Goal: Task Accomplishment & Management: Use online tool/utility

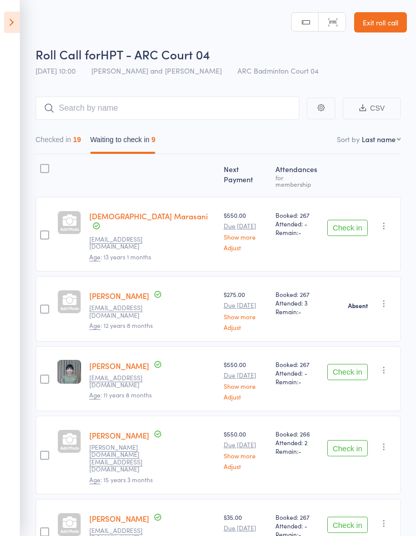
click at [68, 138] on button "Checked in 19" at bounding box center [59, 142] width 46 height 23
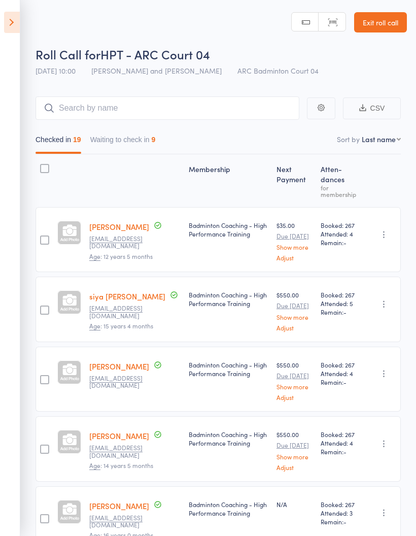
click at [5, 22] on icon at bounding box center [12, 22] width 16 height 21
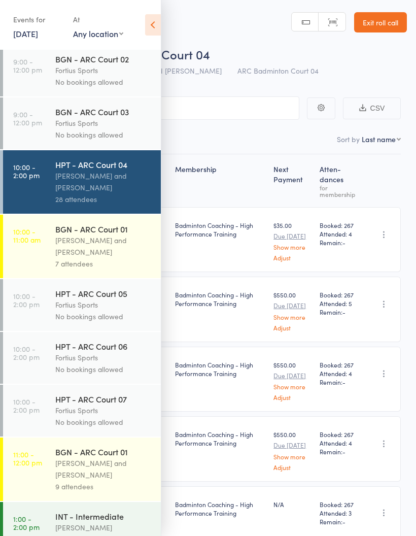
scroll to position [232, 0]
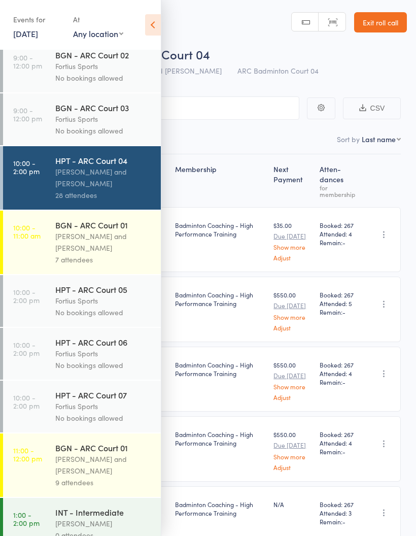
click at [114, 189] on div "Kathiravun Manivannan and Heymard Humblers" at bounding box center [103, 177] width 97 height 23
click at [115, 199] on div "28 attendees" at bounding box center [103, 195] width 97 height 12
click at [154, 23] on icon at bounding box center [153, 24] width 16 height 21
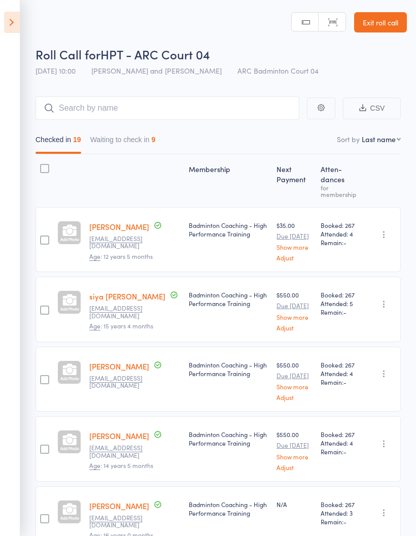
click at [7, 24] on icon at bounding box center [12, 22] width 16 height 21
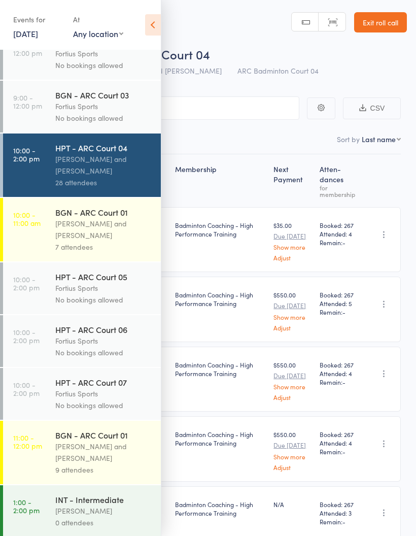
scroll to position [244, 0]
click at [103, 235] on div "Antonio Emanuel and Vinh Nguyen" at bounding box center [103, 229] width 97 height 23
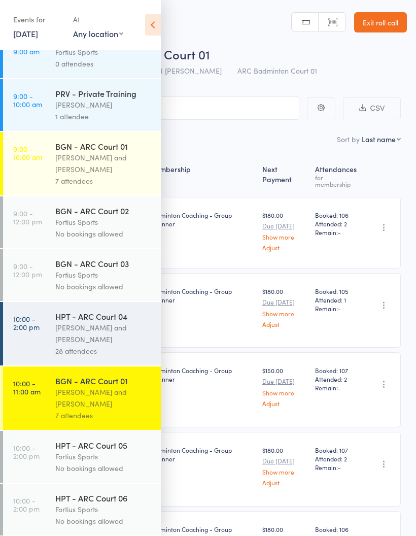
scroll to position [75, 0]
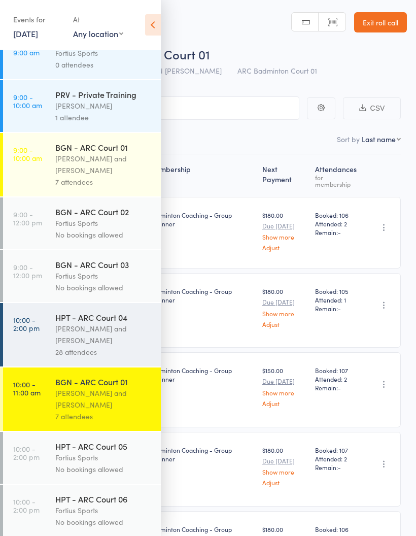
click at [76, 407] on div "Antonio Emanuel and Vinh Nguyen" at bounding box center [103, 398] width 97 height 23
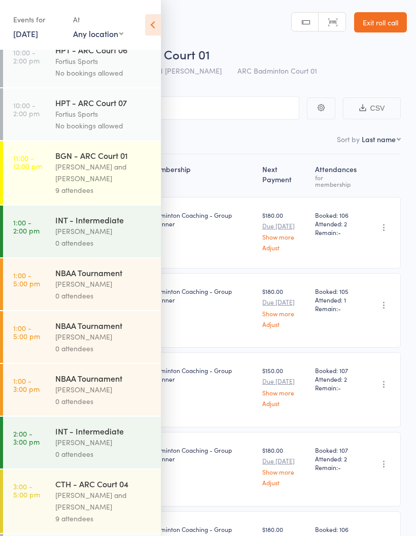
scroll to position [542, 0]
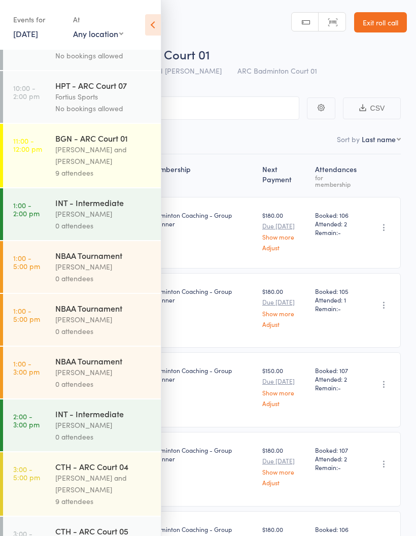
click at [103, 144] on div "BGN - ARC Court 01" at bounding box center [103, 138] width 97 height 11
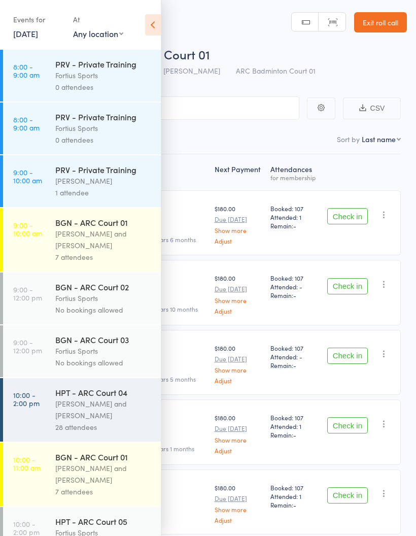
click at [153, 31] on icon at bounding box center [153, 24] width 16 height 21
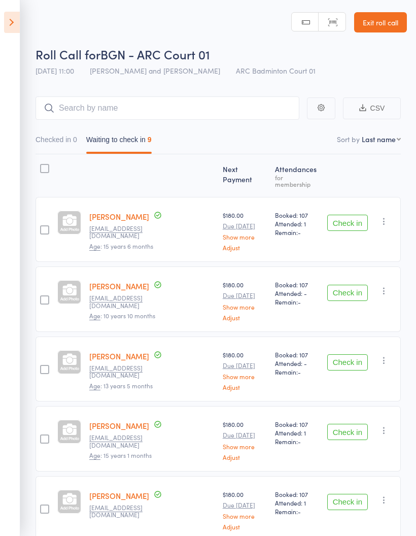
click at [66, 143] on button "Checked in 0" at bounding box center [57, 142] width 42 height 23
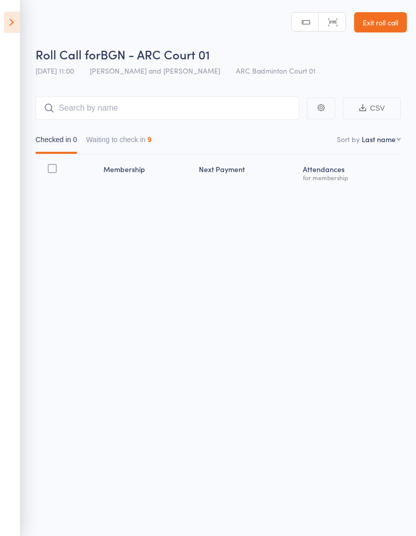
click at [136, 139] on button "Waiting to check in 9" at bounding box center [119, 142] width 66 height 23
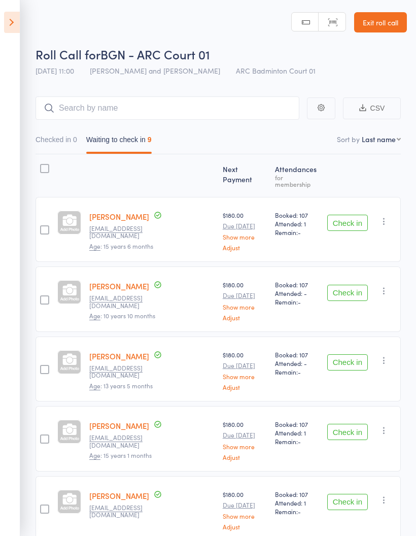
click at [65, 140] on button "Checked in 0" at bounding box center [57, 142] width 42 height 23
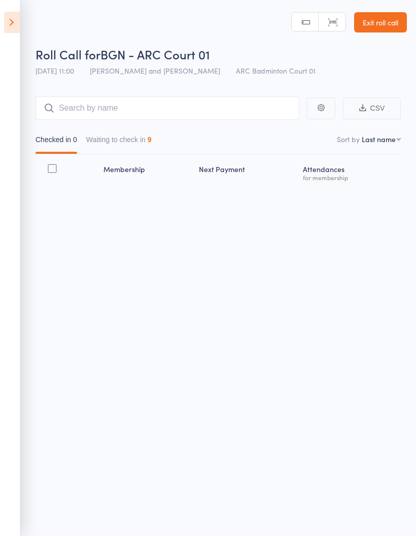
click at [143, 141] on button "Waiting to check in 9" at bounding box center [119, 142] width 66 height 23
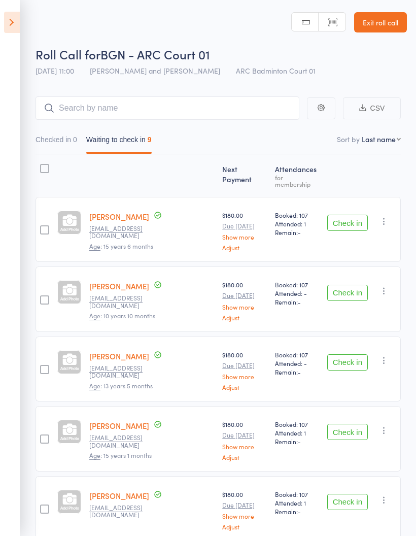
click at [67, 138] on button "Checked in 0" at bounding box center [57, 142] width 42 height 23
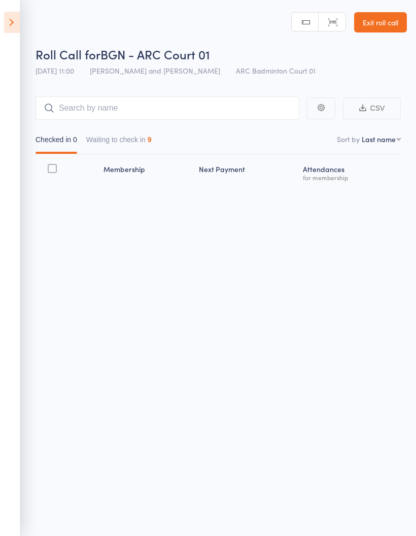
click at [133, 139] on button "Waiting to check in 9" at bounding box center [119, 142] width 66 height 23
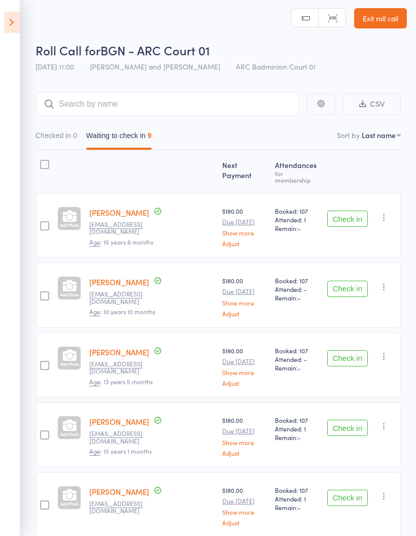
scroll to position [10, 0]
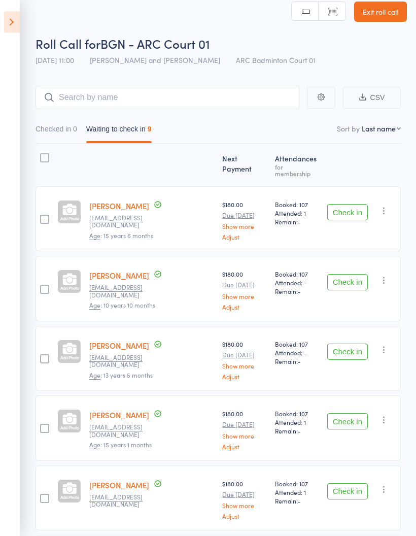
click at [349, 209] on button "Check in" at bounding box center [348, 213] width 41 height 16
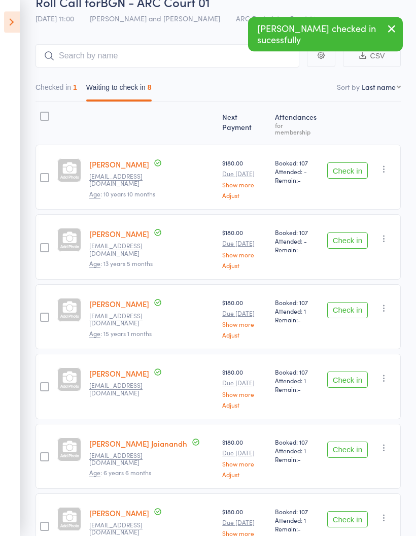
scroll to position [52, 0]
click at [342, 233] on button "Check in" at bounding box center [348, 241] width 41 height 16
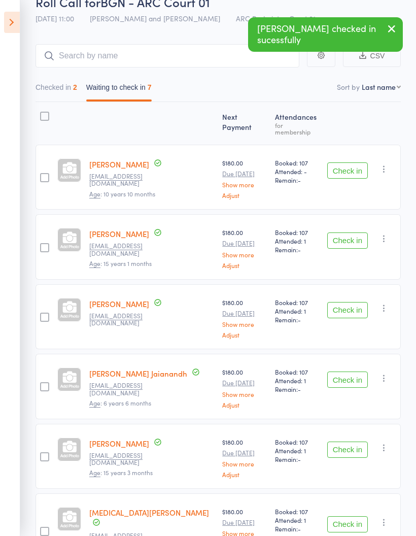
click at [353, 236] on button "Check in" at bounding box center [348, 241] width 41 height 16
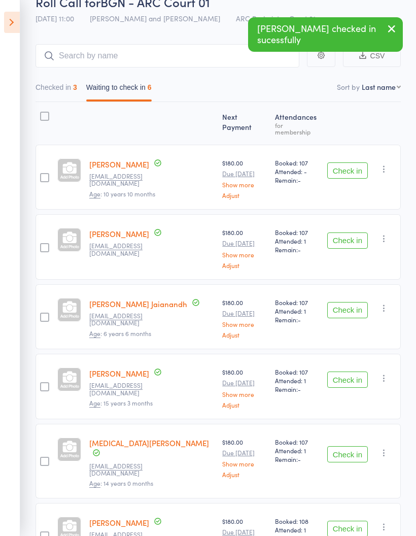
click at [348, 233] on button "Check in" at bounding box center [348, 241] width 41 height 16
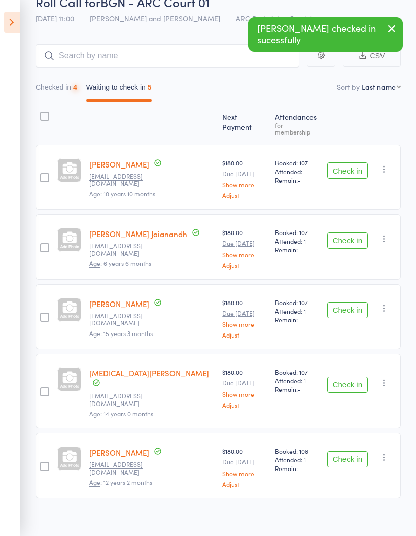
scroll to position [4, 0]
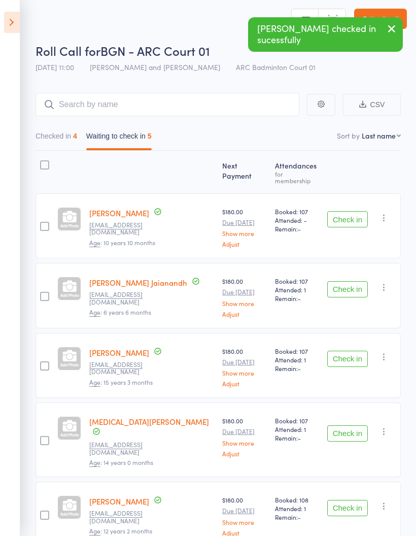
click at [349, 287] on button "Check in" at bounding box center [348, 289] width 41 height 16
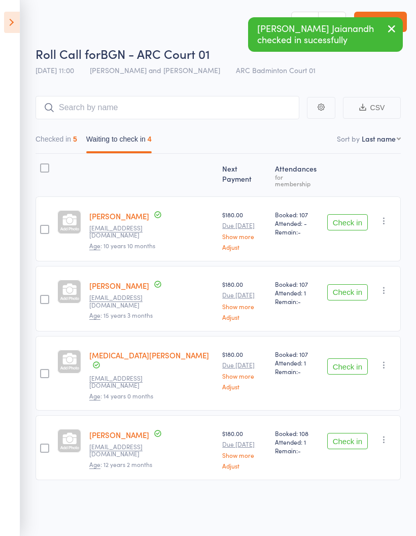
click at [347, 284] on button "Check in" at bounding box center [348, 292] width 41 height 16
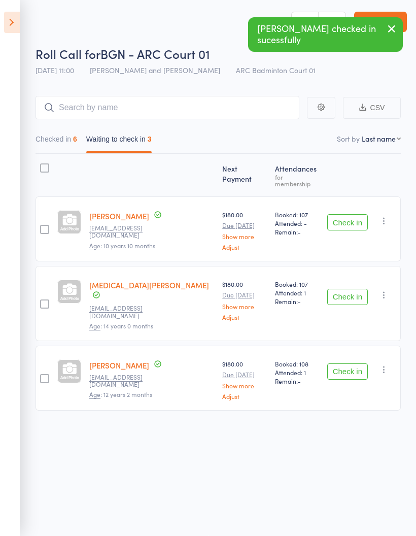
click at [344, 289] on button "Check in" at bounding box center [348, 297] width 41 height 16
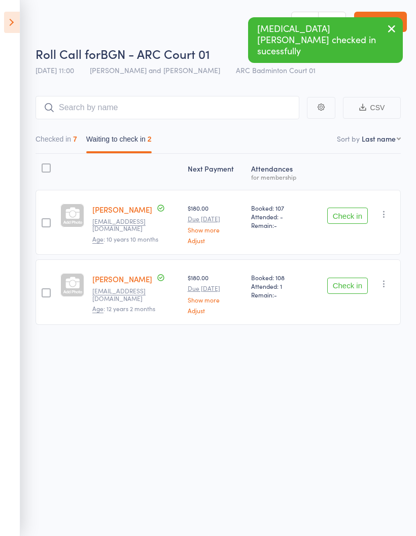
click at [353, 281] on button "Check in" at bounding box center [348, 286] width 41 height 16
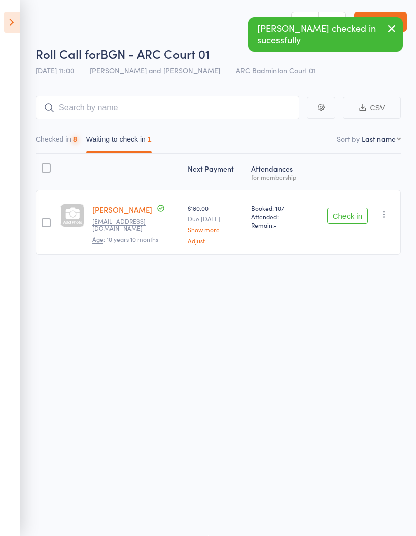
click at [64, 138] on button "Checked in 8" at bounding box center [57, 141] width 42 height 23
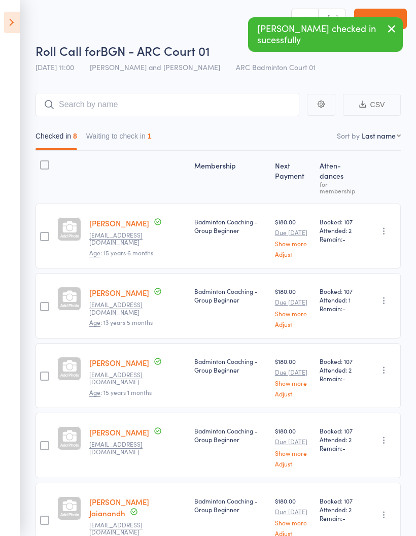
click at [138, 141] on button "Waiting to check in 1" at bounding box center [119, 138] width 66 height 23
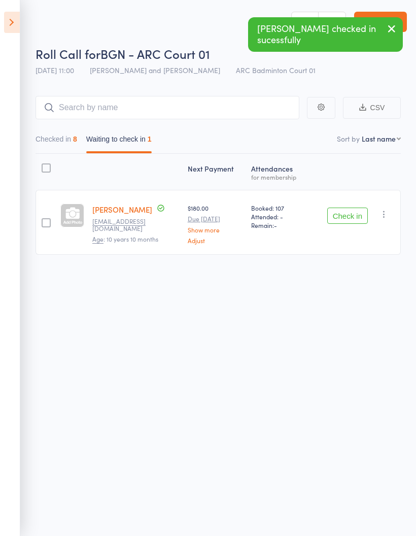
click at [63, 135] on button "Checked in 8" at bounding box center [57, 141] width 42 height 23
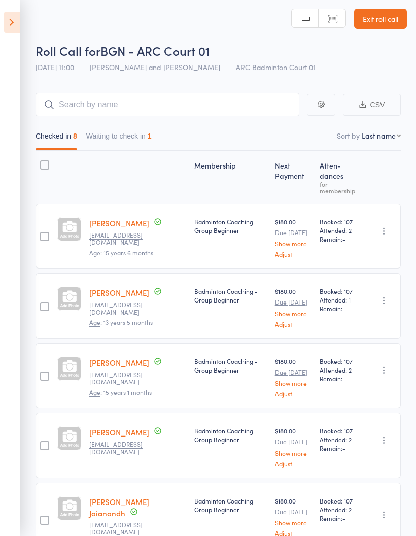
click at [133, 134] on button "Waiting to check in 1" at bounding box center [119, 138] width 66 height 23
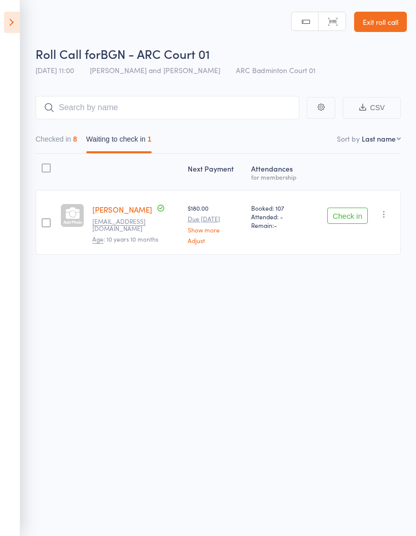
click at [364, 217] on button "Check in" at bounding box center [348, 216] width 41 height 16
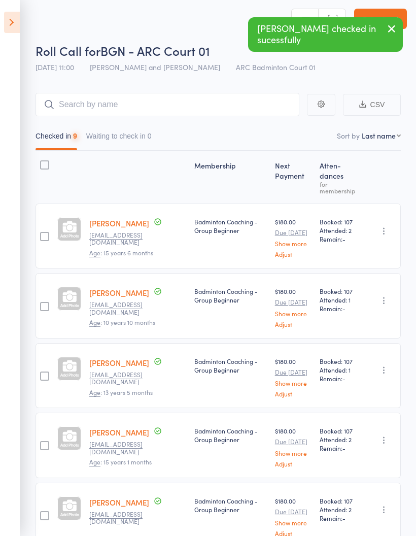
click at [139, 134] on button "Waiting to check in 0" at bounding box center [119, 138] width 66 height 23
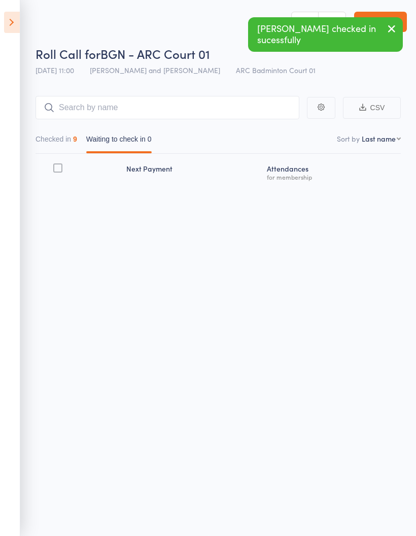
click at [73, 137] on button "Checked in 9" at bounding box center [57, 141] width 42 height 23
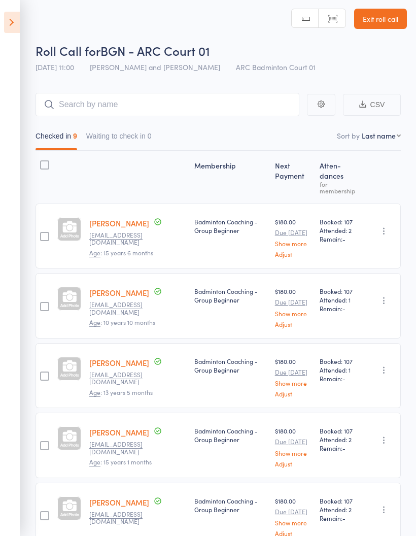
click at [129, 137] on button "Waiting to check in 0" at bounding box center [119, 138] width 66 height 23
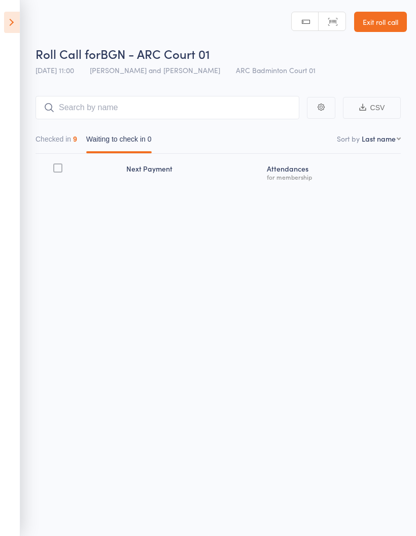
click at [64, 141] on button "Checked in 9" at bounding box center [57, 141] width 42 height 23
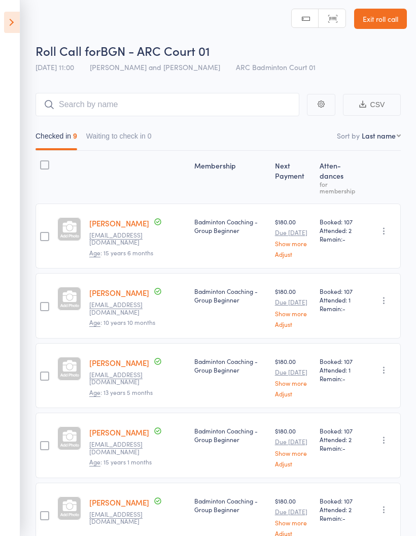
click at [128, 135] on button "Waiting to check in 0" at bounding box center [119, 138] width 66 height 23
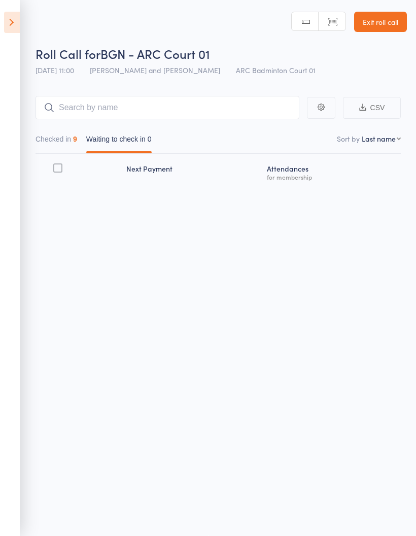
click at [62, 133] on button "Checked in 9" at bounding box center [57, 141] width 42 height 23
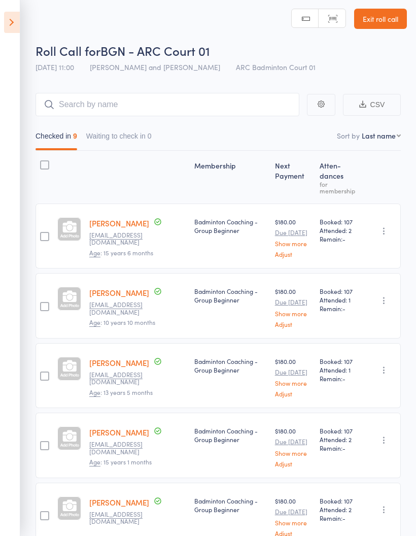
click at [13, 24] on icon at bounding box center [12, 22] width 16 height 21
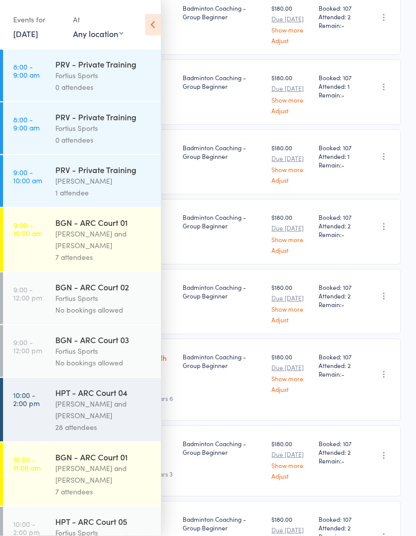
scroll to position [220, 0]
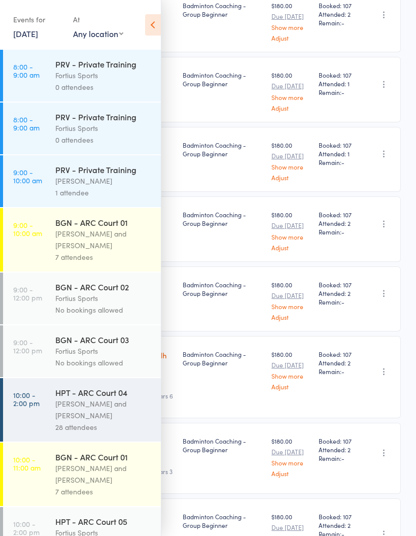
click at [76, 422] on div "Kathiravun Manivannan and Heymard Humblers" at bounding box center [103, 409] width 97 height 23
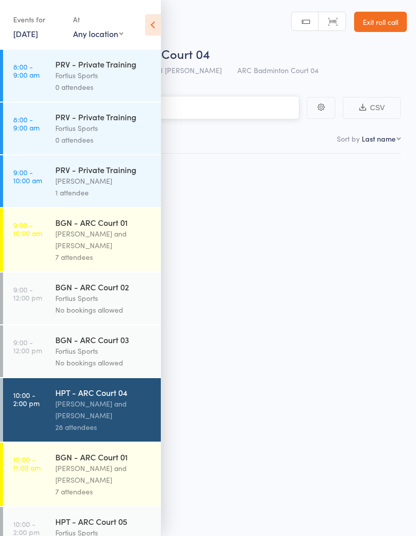
scroll to position [7, 0]
click at [103, 377] on div "BGN - ARC Court 03 Fortius Sports No bookings allowed" at bounding box center [108, 352] width 106 height 52
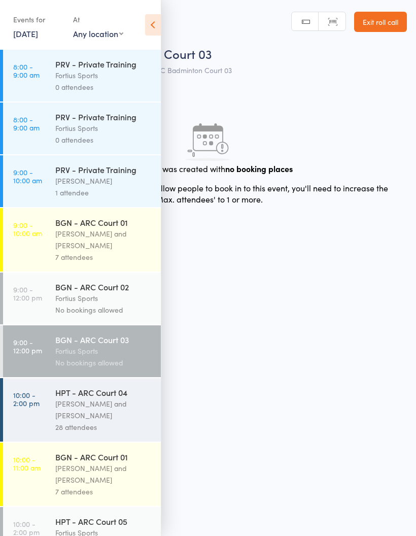
click at [153, 22] on icon at bounding box center [153, 24] width 16 height 21
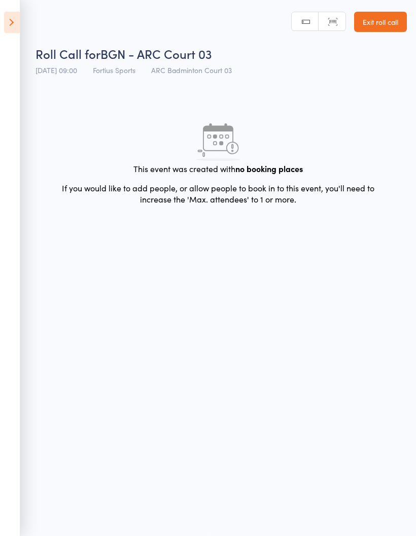
click at [16, 23] on icon at bounding box center [12, 22] width 16 height 21
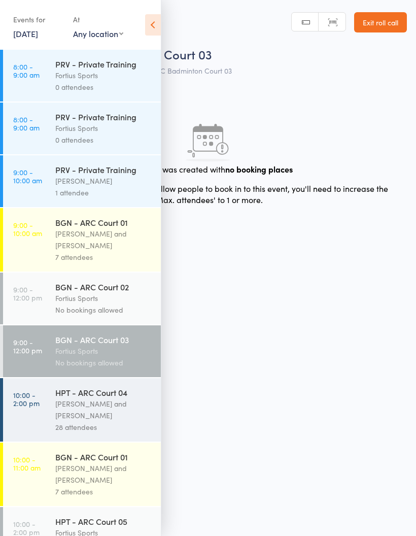
click at [87, 413] on div "Kathiravun Manivannan and Heymard Humblers" at bounding box center [103, 409] width 97 height 23
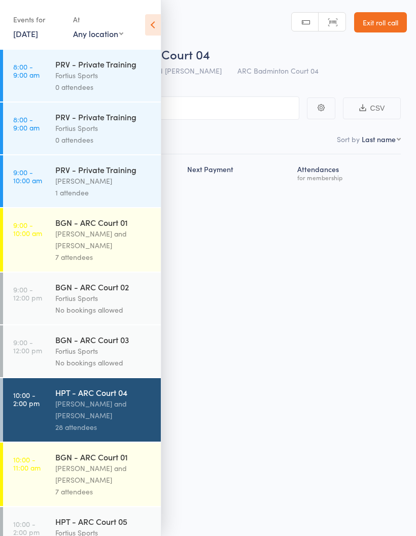
click at [153, 30] on icon at bounding box center [153, 24] width 16 height 21
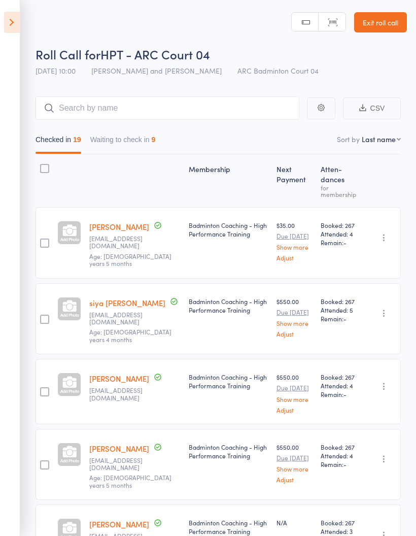
click at [136, 139] on button "Waiting to check in 9" at bounding box center [123, 142] width 66 height 23
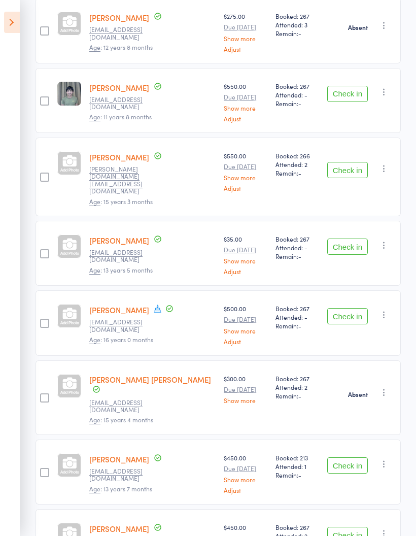
scroll to position [274, 0]
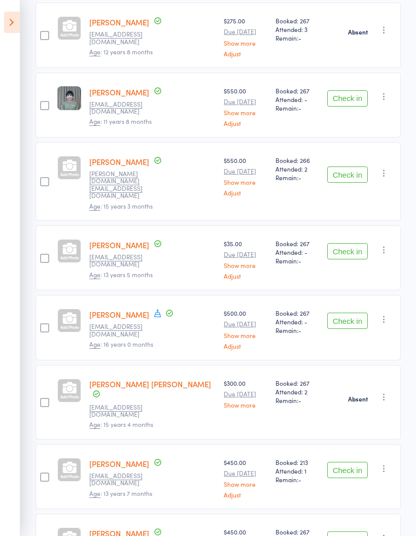
click at [349, 167] on button "Check in" at bounding box center [348, 175] width 41 height 16
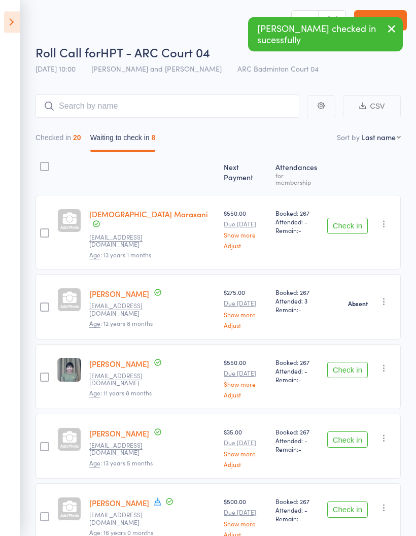
scroll to position [0, 0]
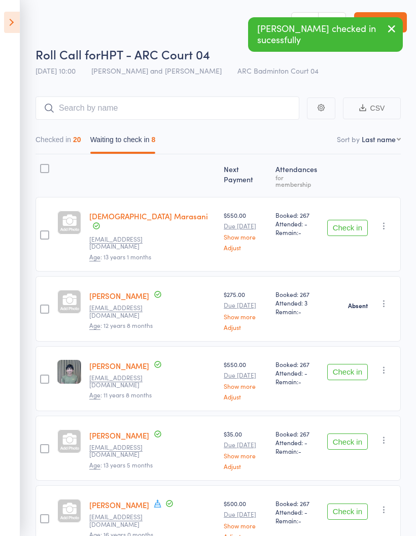
click at [64, 142] on button "Checked in 20" at bounding box center [59, 142] width 46 height 23
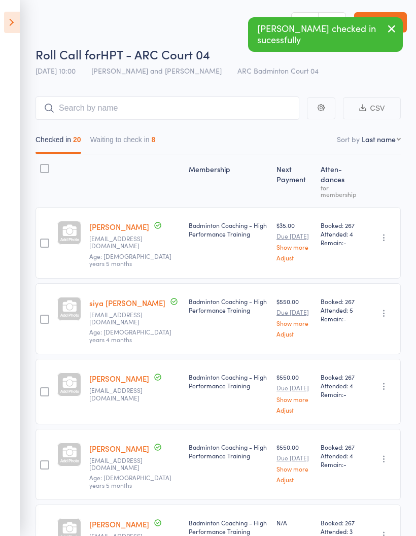
click at [138, 145] on button "Waiting to check in 8" at bounding box center [123, 142] width 66 height 23
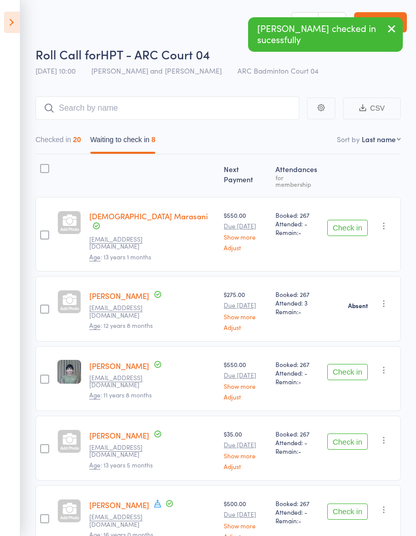
click at [18, 28] on icon at bounding box center [12, 22] width 16 height 21
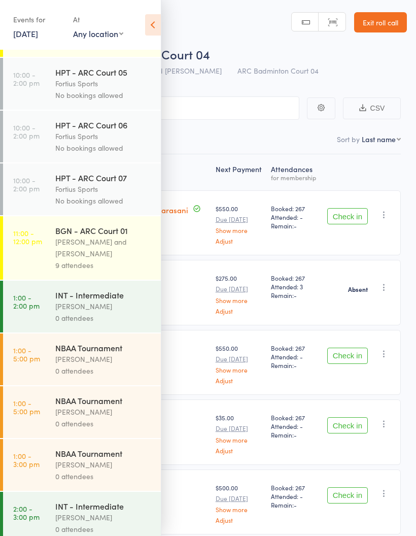
scroll to position [448, 0]
